Goal: Task Accomplishment & Management: Use online tool/utility

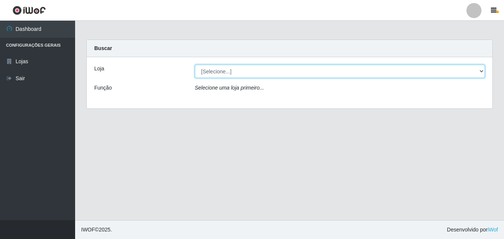
click at [242, 73] on select "[Selecione...] Ajubá Mercado" at bounding box center [340, 71] width 290 height 13
select select "402"
click at [195, 65] on select "[Selecione...] Ajubá Mercado" at bounding box center [340, 71] width 290 height 13
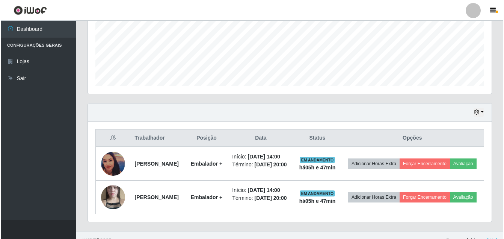
scroll to position [221, 0]
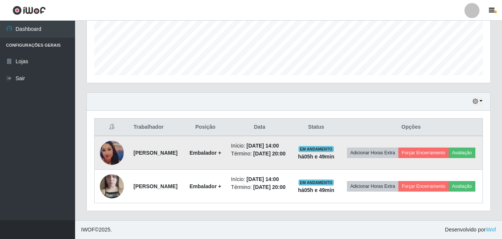
click at [118, 141] on img at bounding box center [112, 153] width 24 height 24
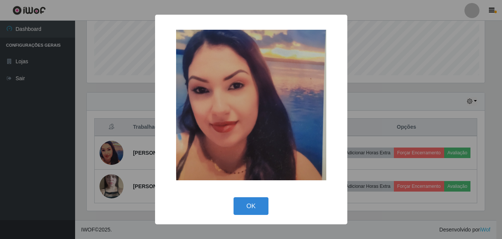
scroll to position [156, 400]
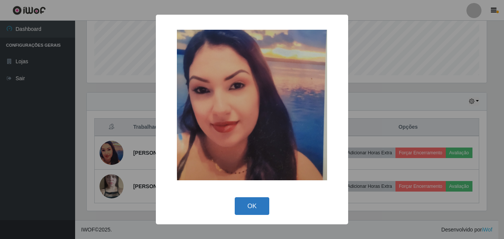
click at [254, 206] on button "OK" at bounding box center [252, 206] width 35 height 18
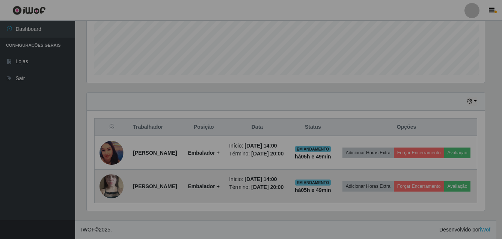
scroll to position [156, 404]
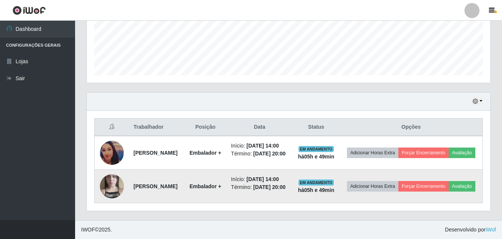
click at [107, 180] on img at bounding box center [112, 186] width 24 height 43
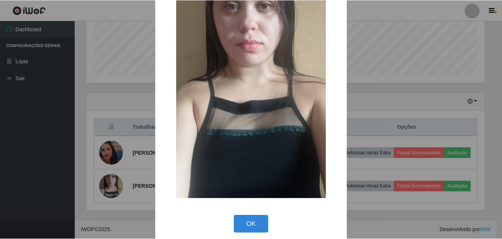
scroll to position [94, 0]
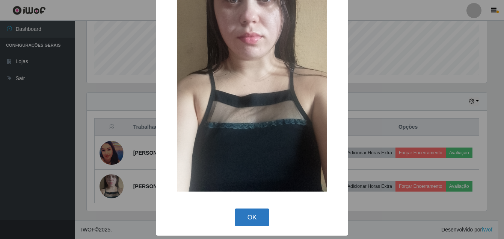
click at [254, 217] on button "OK" at bounding box center [252, 217] width 35 height 18
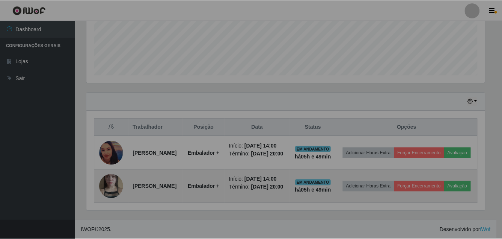
scroll to position [156, 404]
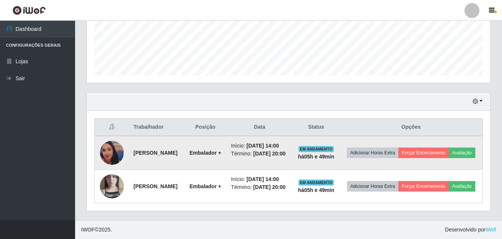
click at [112, 141] on img at bounding box center [112, 153] width 24 height 24
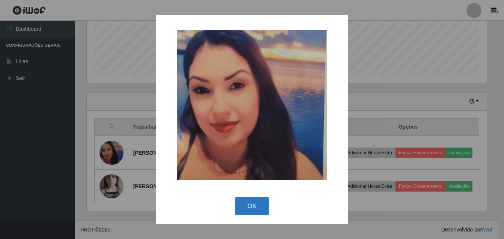
click at [257, 206] on button "OK" at bounding box center [252, 206] width 35 height 18
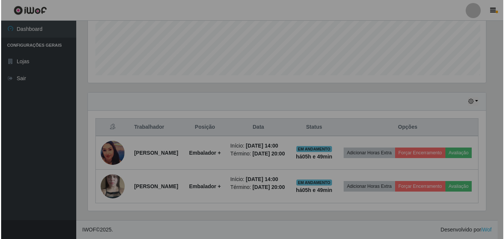
scroll to position [156, 404]
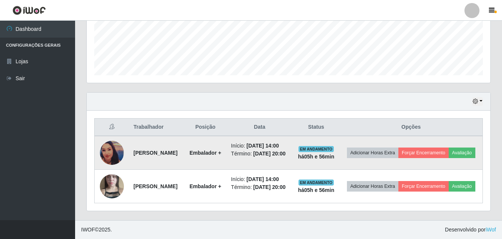
click at [119, 141] on img at bounding box center [112, 153] width 24 height 24
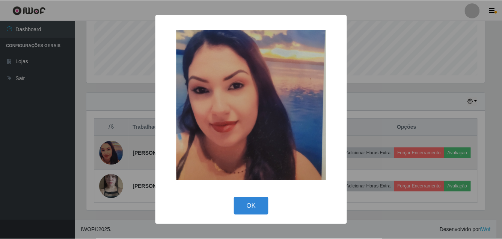
scroll to position [156, 400]
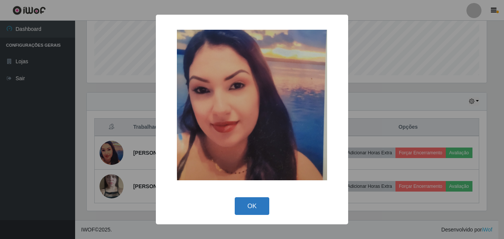
click at [252, 208] on button "OK" at bounding box center [252, 206] width 35 height 18
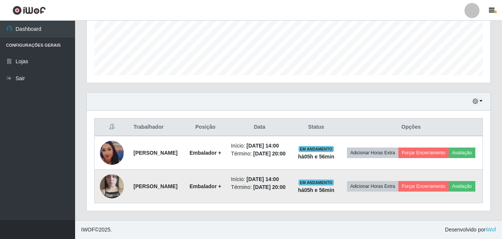
scroll to position [156, 404]
click at [114, 179] on img at bounding box center [112, 186] width 24 height 43
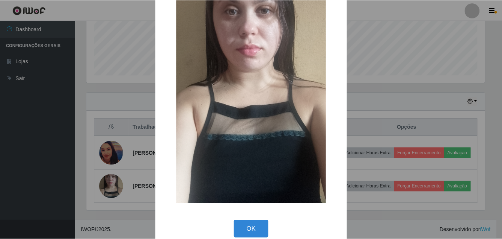
scroll to position [94, 0]
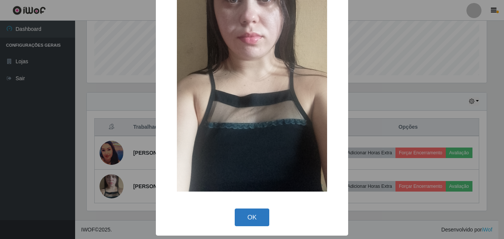
click at [252, 218] on button "OK" at bounding box center [252, 217] width 35 height 18
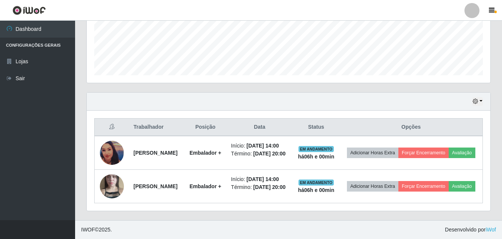
scroll to position [221, 0]
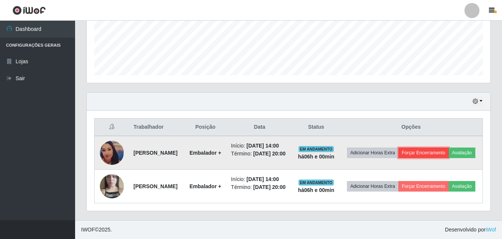
click at [445, 147] on button "Forçar Encerramento" at bounding box center [424, 152] width 50 height 11
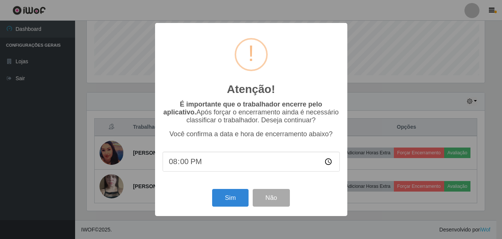
scroll to position [156, 400]
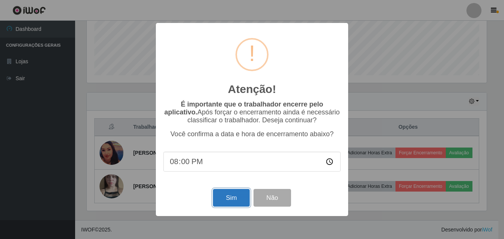
click at [237, 194] on button "Sim" at bounding box center [231, 198] width 36 height 18
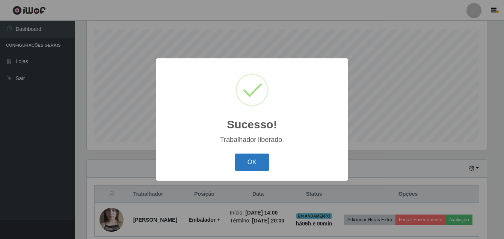
click at [246, 164] on button "OK" at bounding box center [252, 162] width 35 height 18
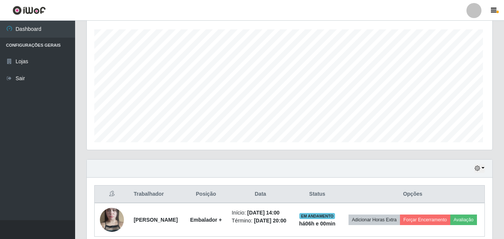
scroll to position [156, 404]
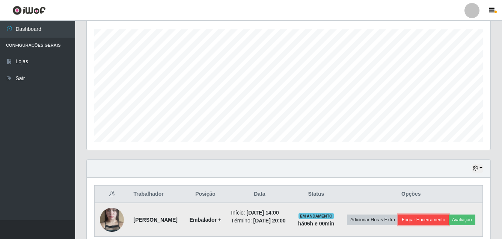
click at [436, 221] on button "Forçar Encerramento" at bounding box center [424, 219] width 50 height 11
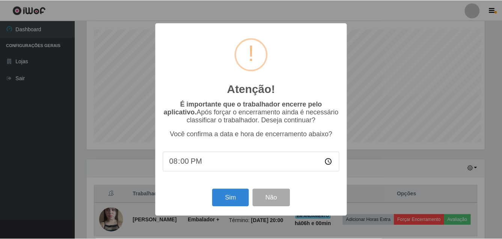
scroll to position [156, 400]
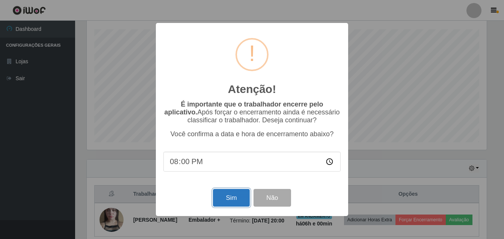
click at [222, 198] on button "Sim" at bounding box center [231, 198] width 36 height 18
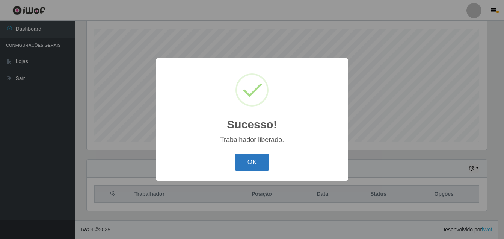
click at [247, 157] on button "OK" at bounding box center [252, 162] width 35 height 18
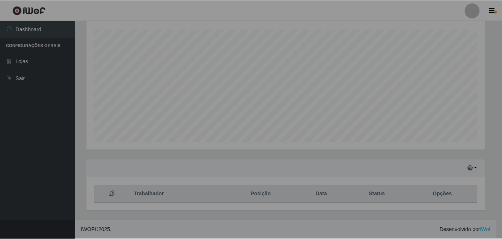
scroll to position [156, 404]
